Goal: Complete application form

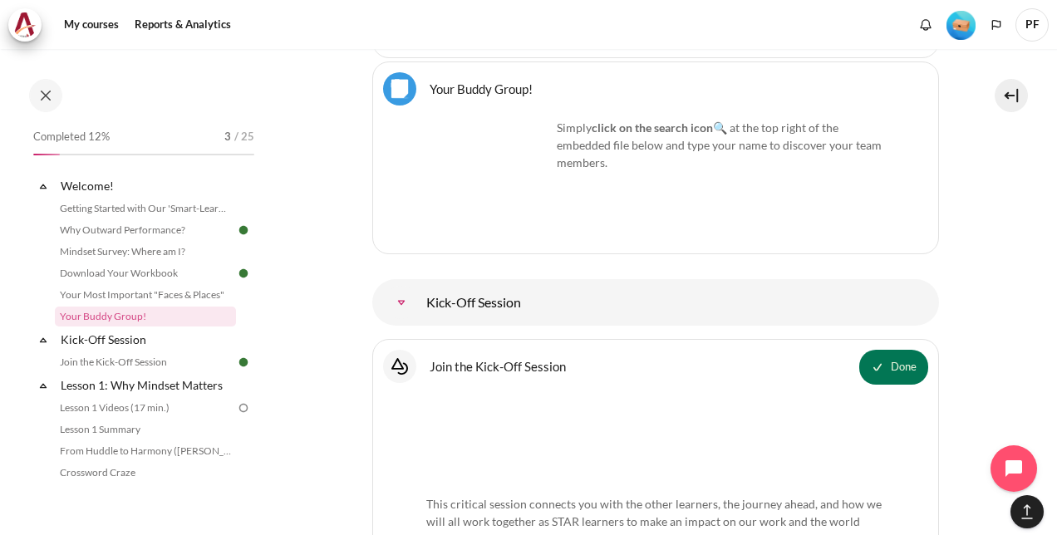
scroll to position [1599, 0]
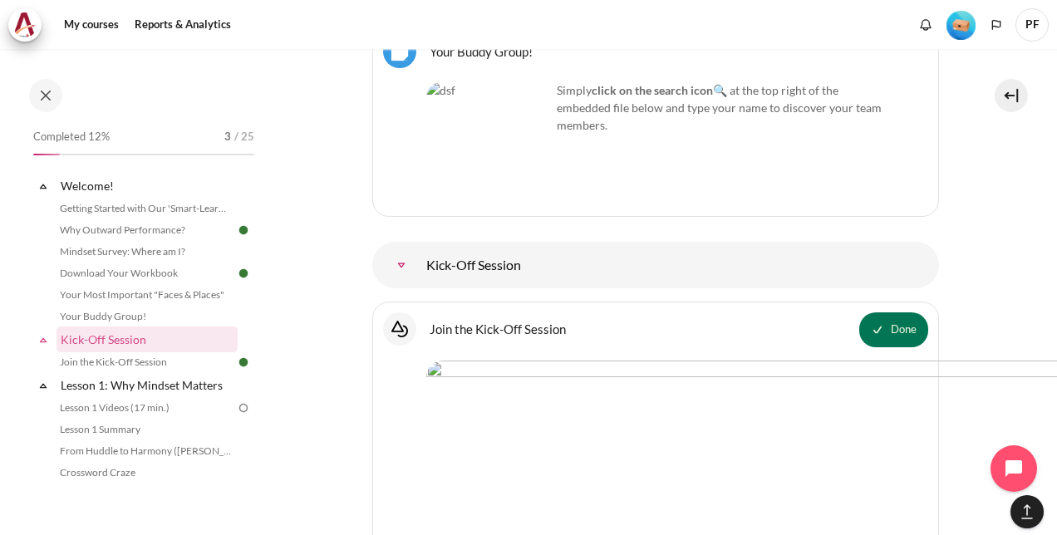
click at [644, 147] on div "Simply click on the search icon 🔍 at the top right of the embedded file below a…" at bounding box center [655, 143] width 459 height 125
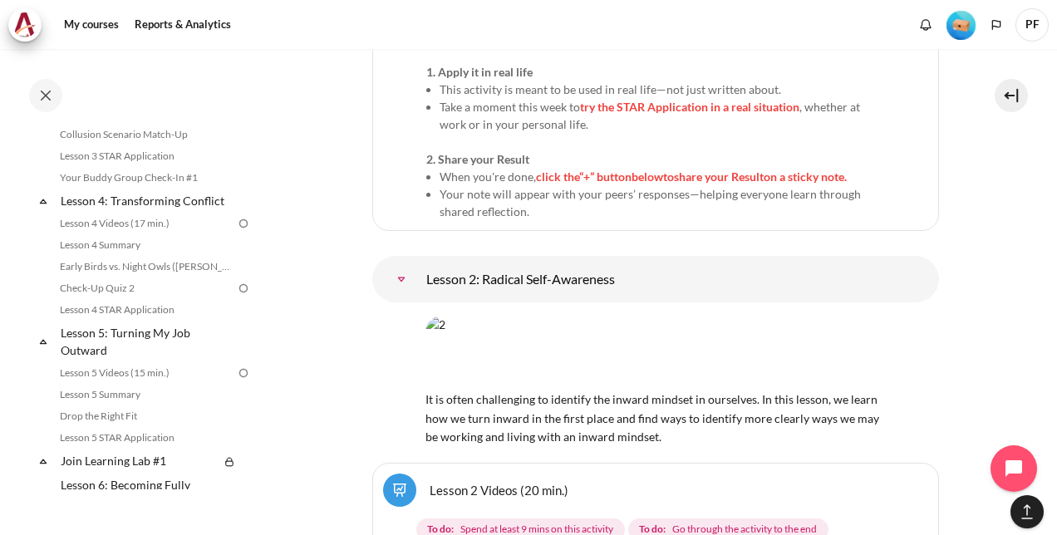
scroll to position [476, 0]
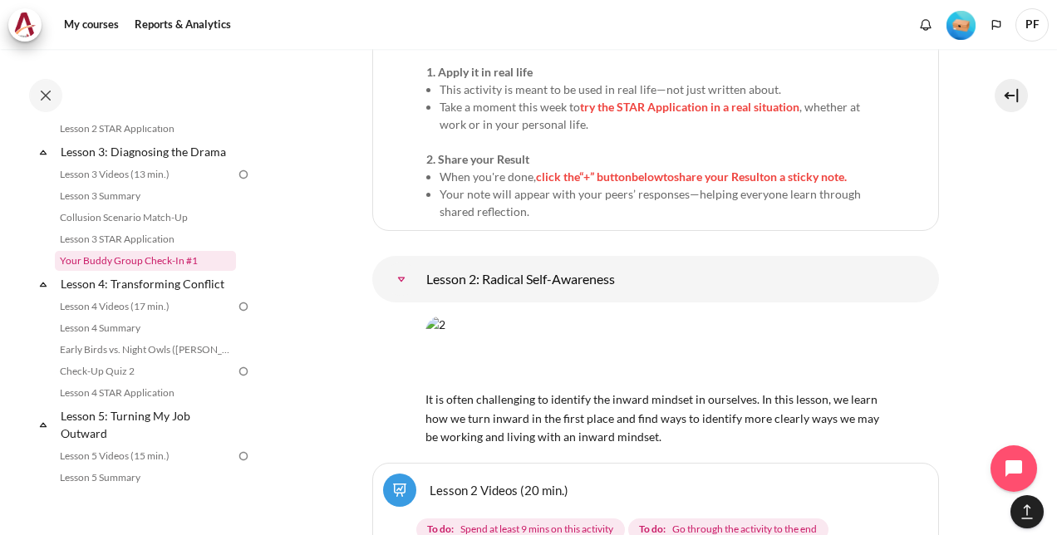
click at [156, 271] on link "Your Buddy Group Check-In #1" at bounding box center [145, 261] width 181 height 20
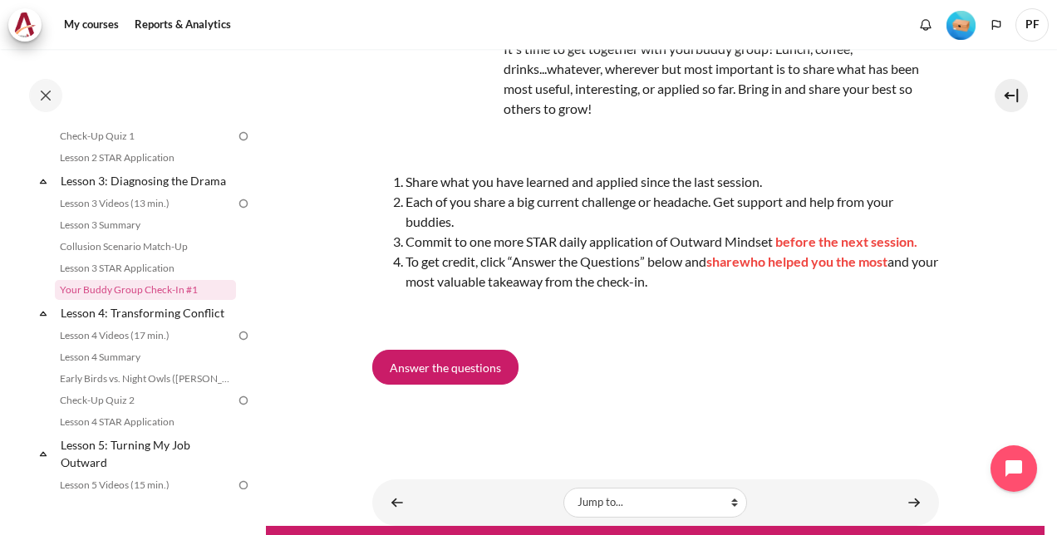
scroll to position [52, 0]
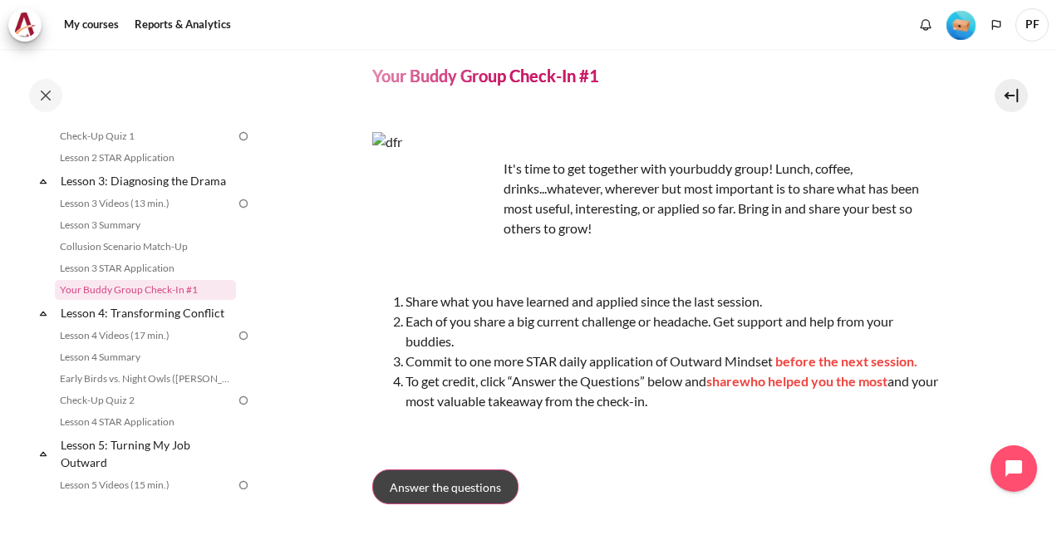
click at [479, 486] on span "Answer the questions" at bounding box center [445, 487] width 111 height 17
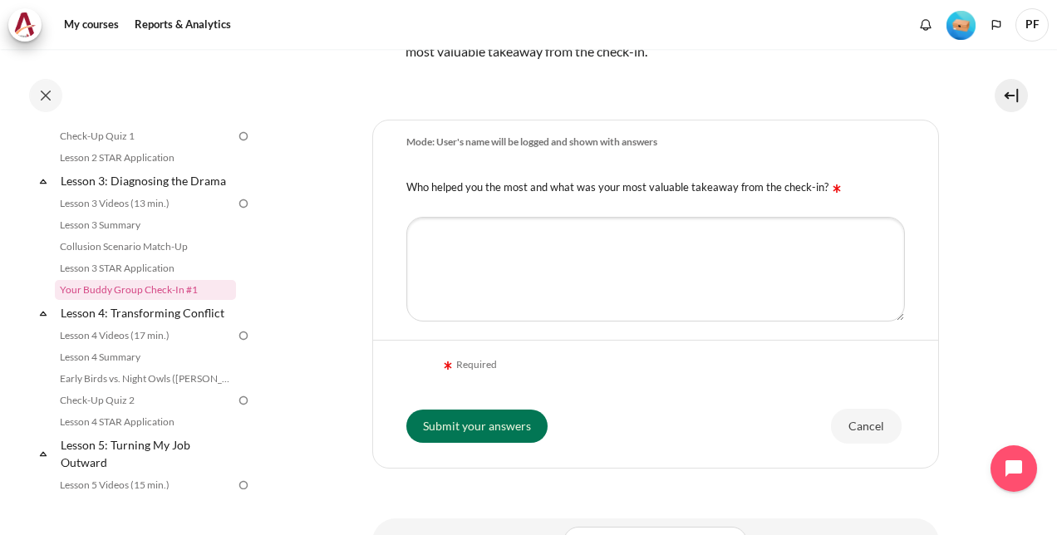
scroll to position [416, 0]
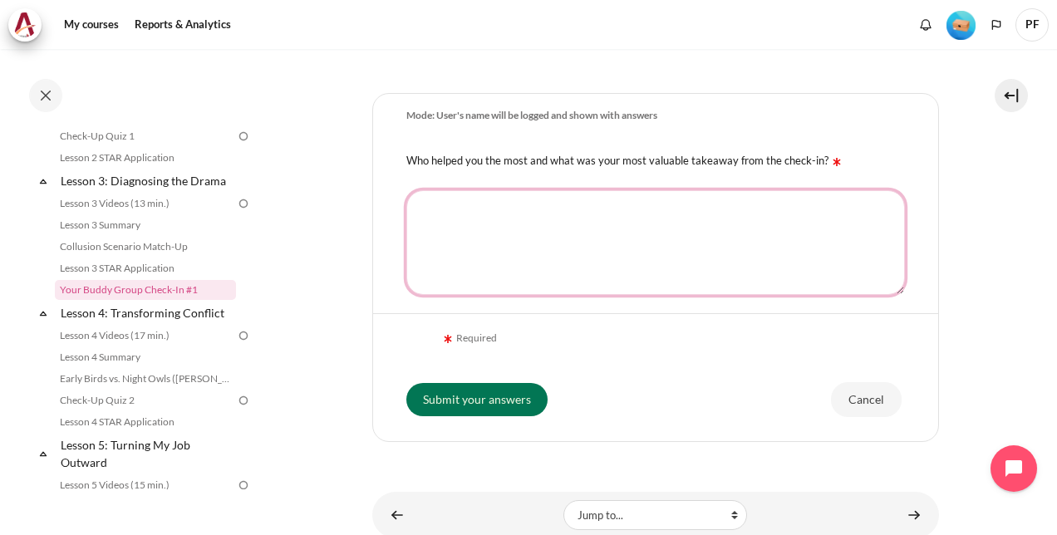
click at [452, 207] on textarea "Who helped you the most and what was your most valuable takeaway from the check…" at bounding box center [656, 242] width 499 height 105
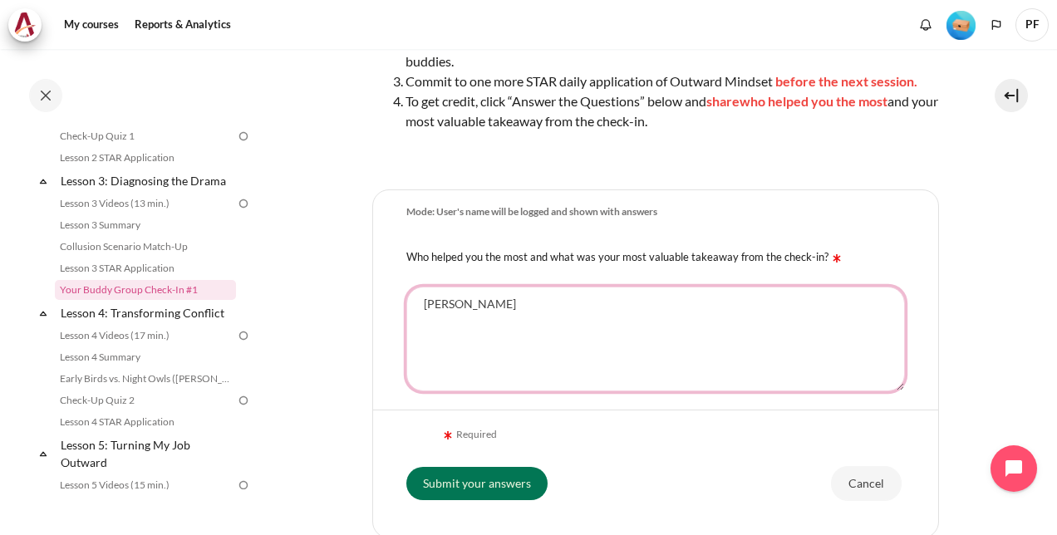
scroll to position [249, 0]
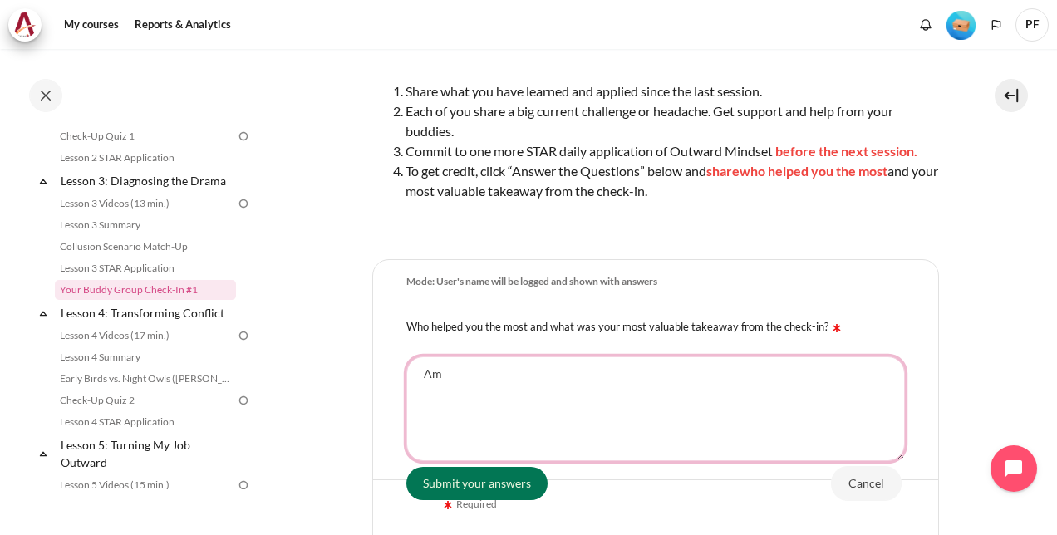
type textarea "A"
type textarea "1."
